Goal: Use online tool/utility: Utilize a website feature to perform a specific function

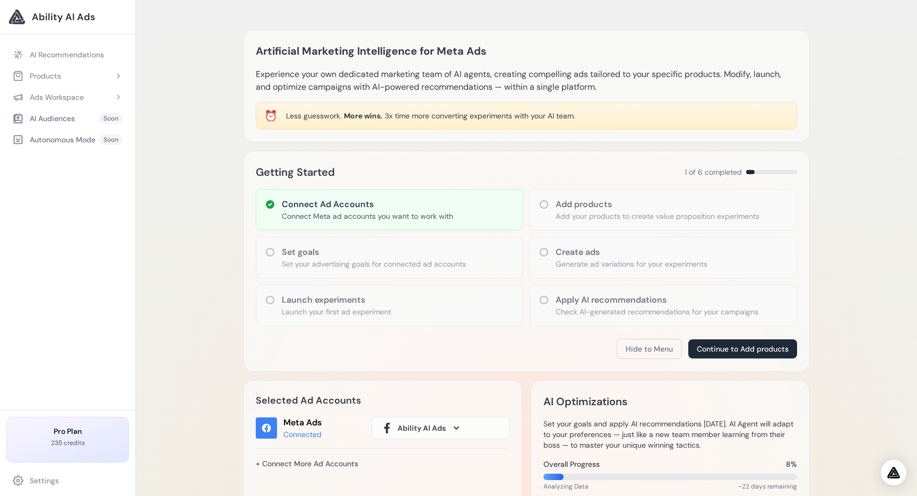
click at [160, 264] on div "Artificial Marketing Intelligence for Meta Ads Experience your own dedicated ma…" at bounding box center [526, 464] width 781 height 928
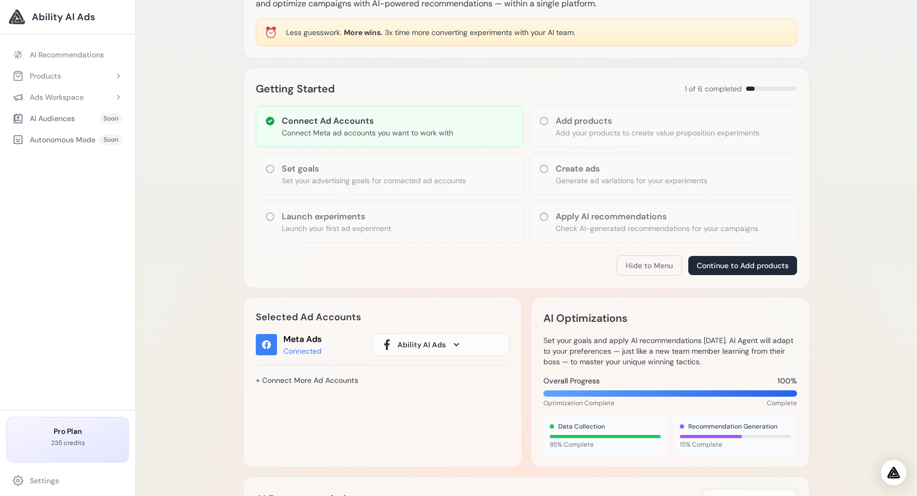
scroll to position [85, 0]
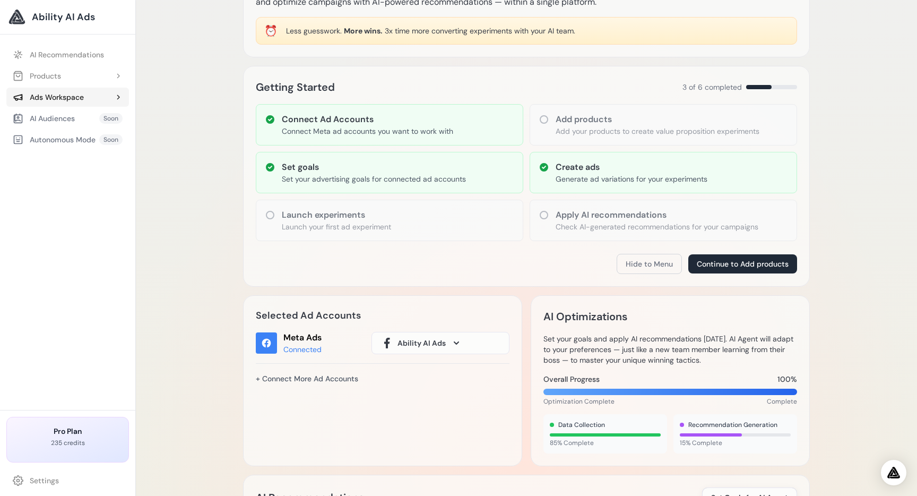
click at [80, 99] on div "Ads Workspace" at bounding box center [48, 97] width 71 height 11
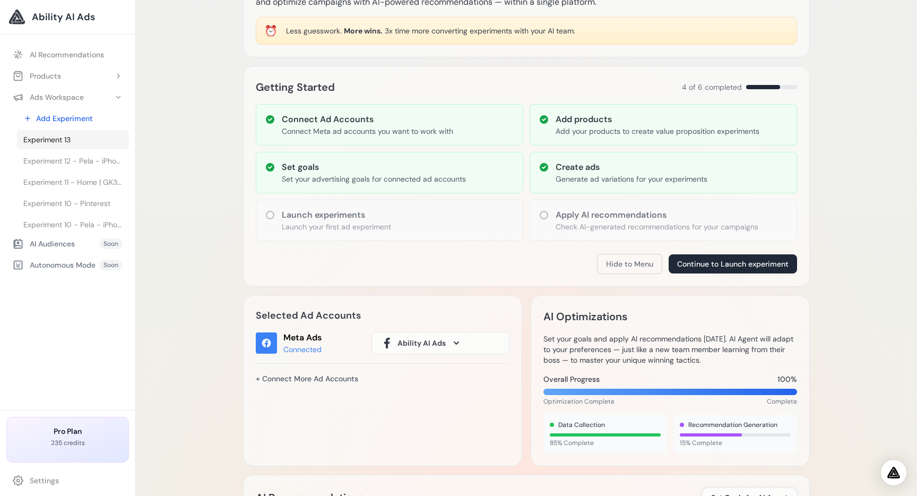
click at [87, 132] on link "Experiment 13" at bounding box center [73, 139] width 112 height 19
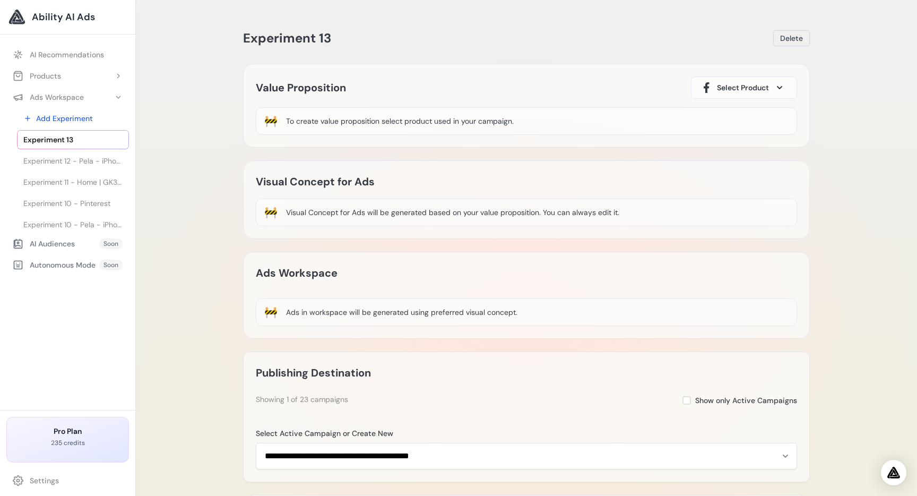
click at [746, 84] on span "Select Product" at bounding box center [743, 87] width 52 height 11
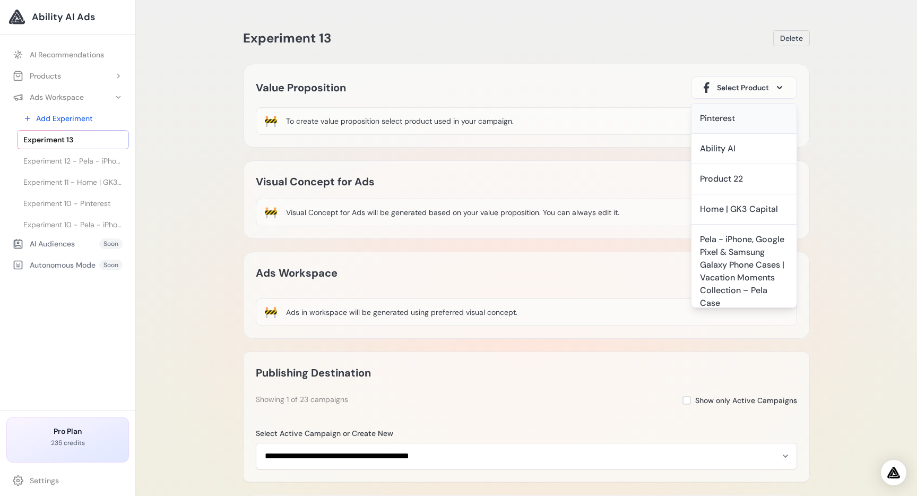
click at [735, 123] on div "Pinterest" at bounding box center [717, 118] width 35 height 13
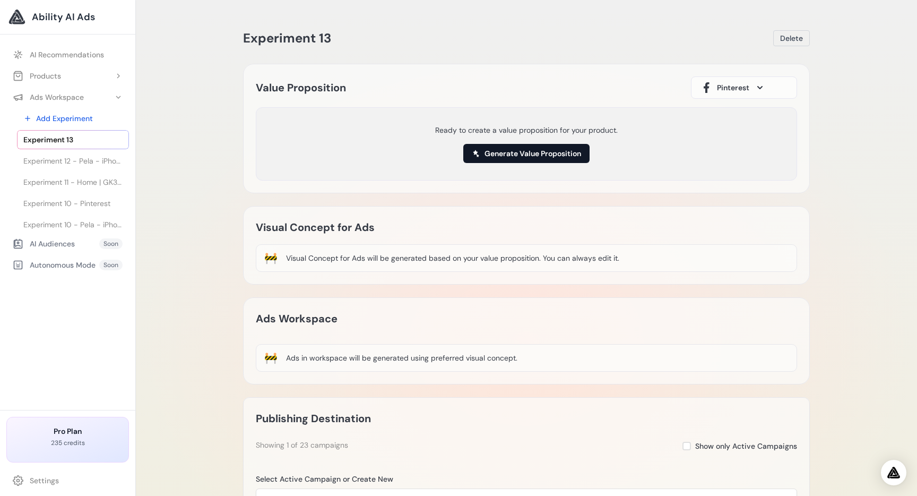
click at [544, 150] on button "Generate Value Proposition" at bounding box center [526, 153] width 126 height 19
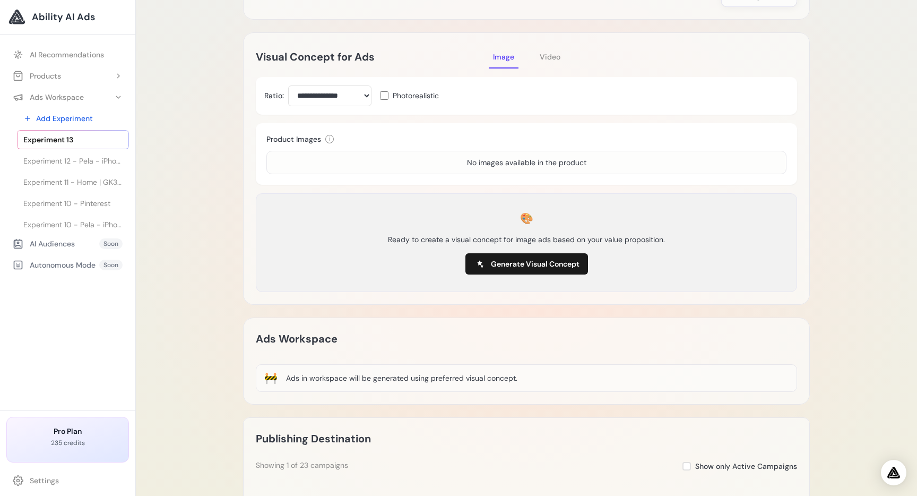
scroll to position [208, 0]
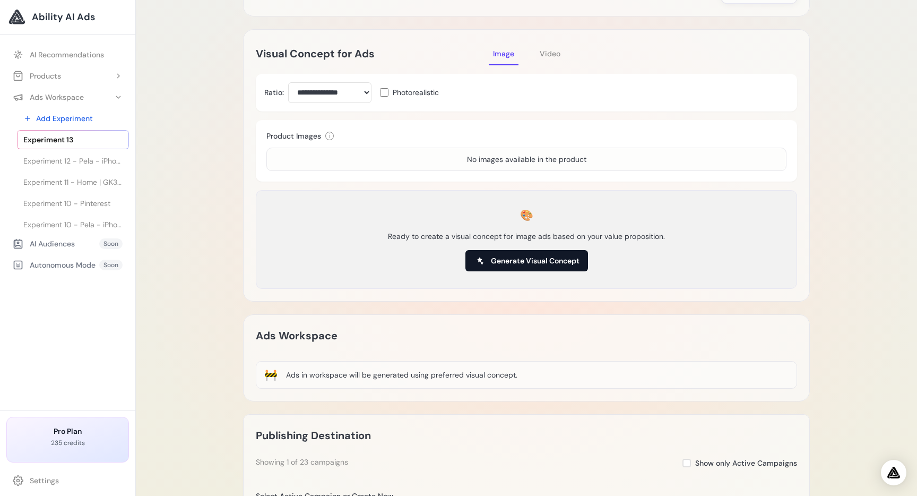
click at [509, 255] on span "Generate Visual Concept" at bounding box center [535, 260] width 89 height 11
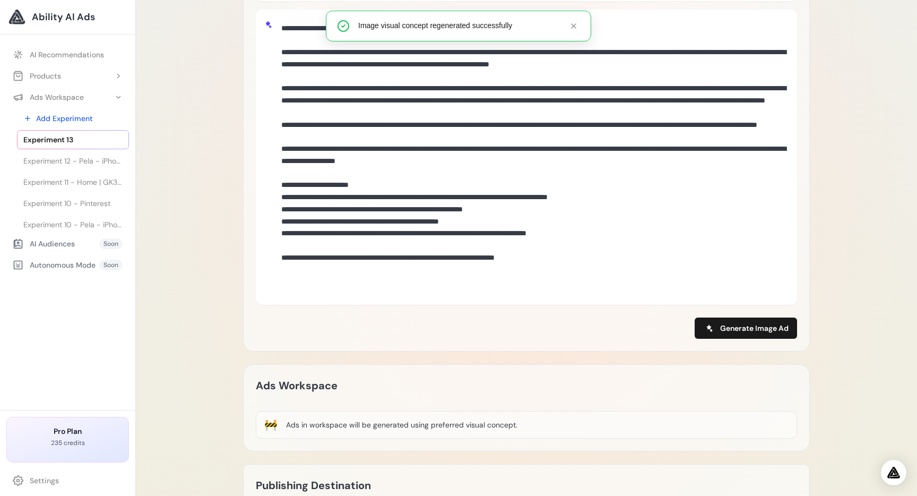
scroll to position [407, 0]
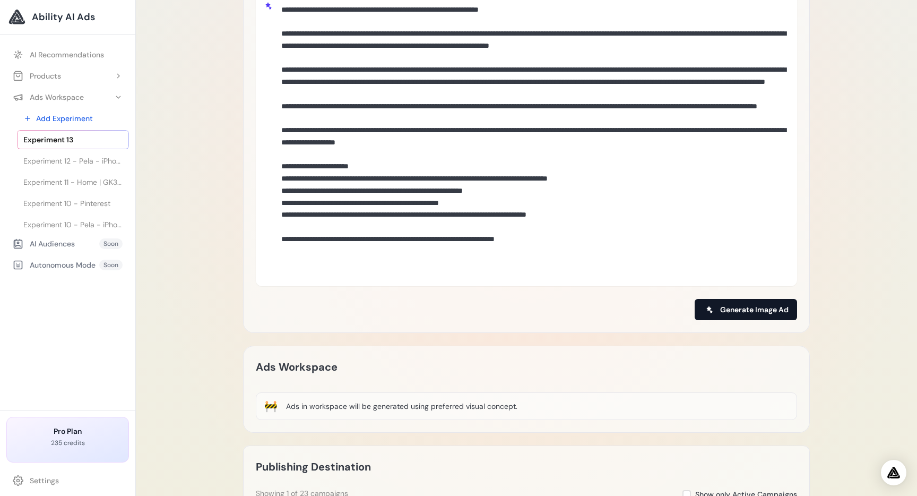
click at [721, 309] on span "Generate Image Ad" at bounding box center [754, 309] width 68 height 11
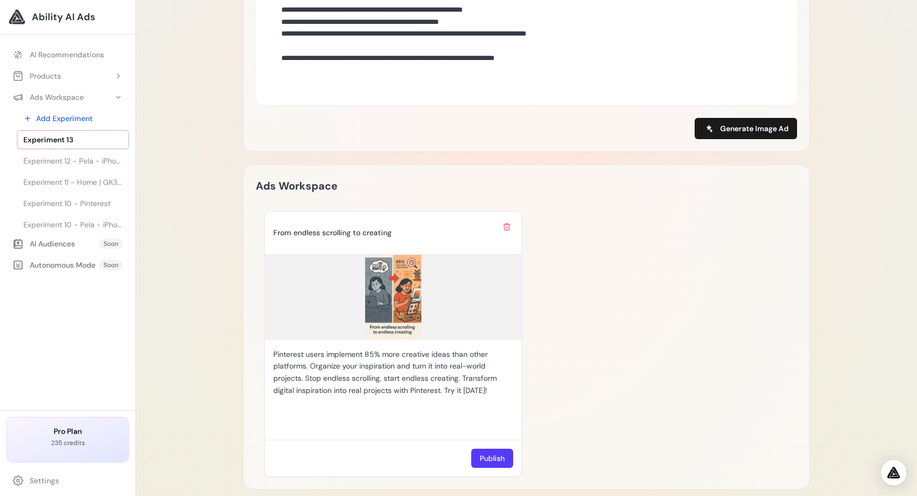
scroll to position [613, 0]
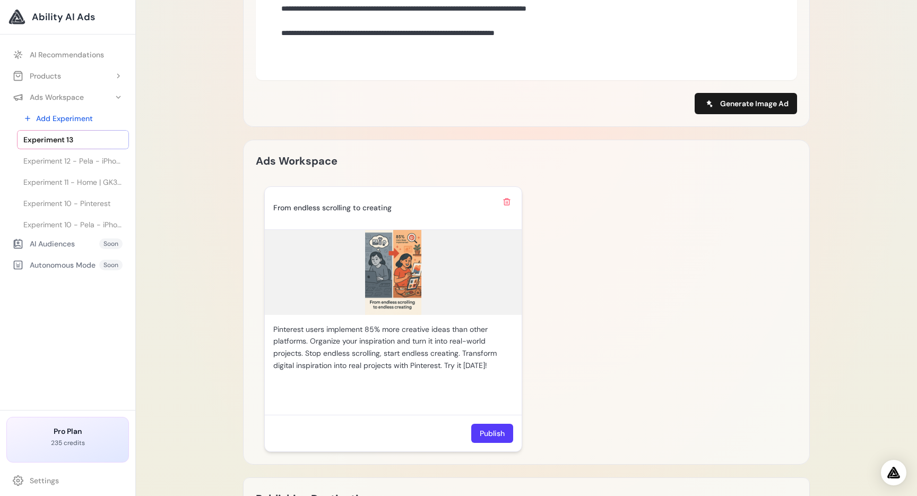
click at [403, 281] on img at bounding box center [393, 272] width 257 height 85
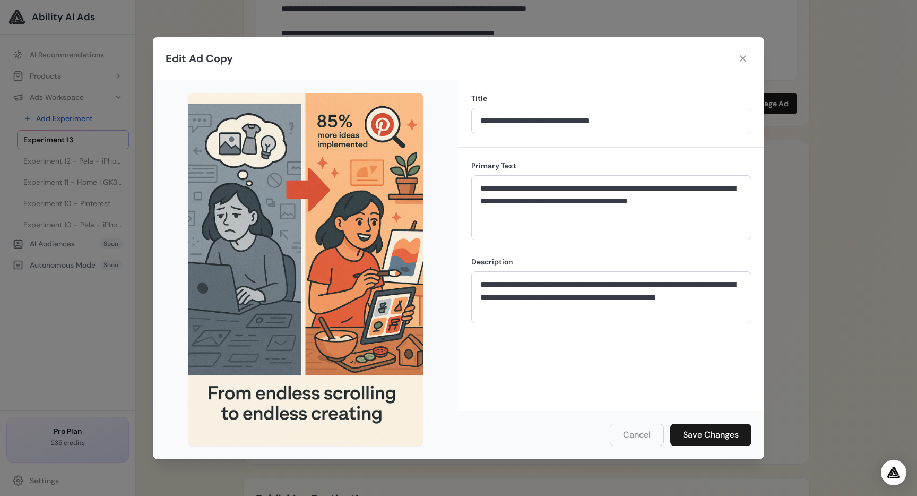
click at [813, 201] on div "**********" at bounding box center [458, 248] width 917 height 496
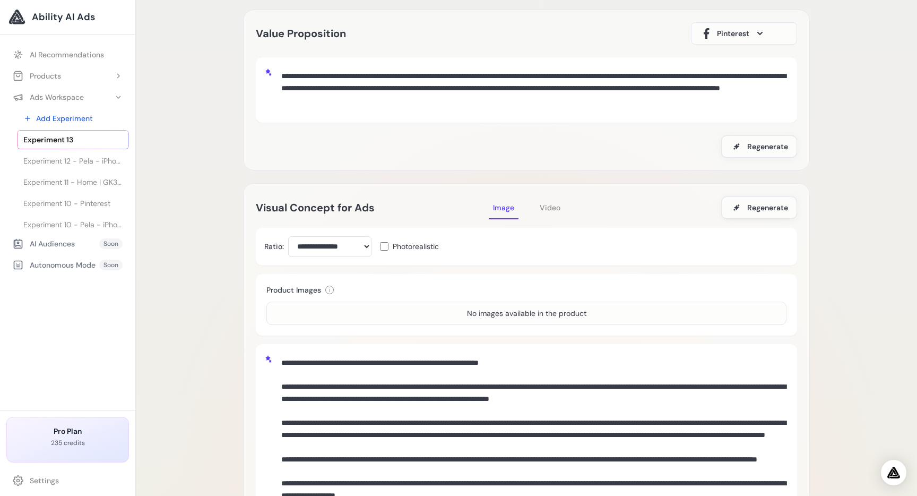
scroll to position [0, 0]
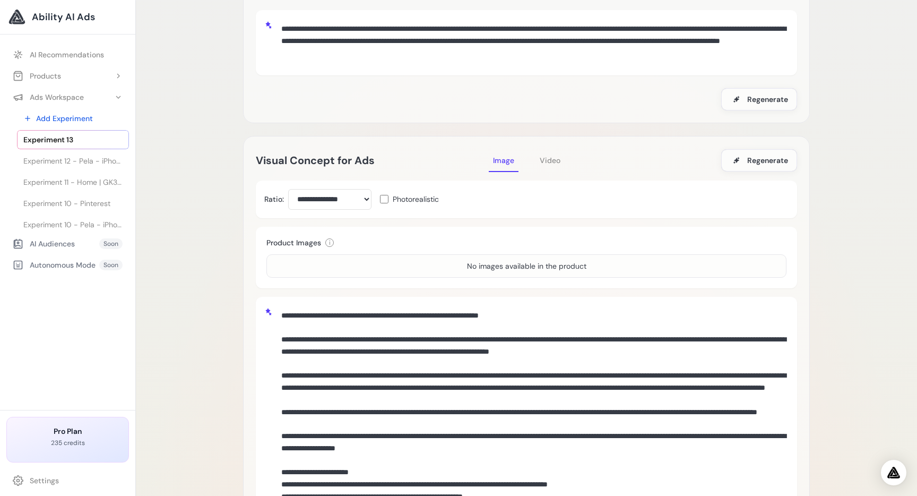
scroll to position [106, 0]
